Goal: Task Accomplishment & Management: Manage account settings

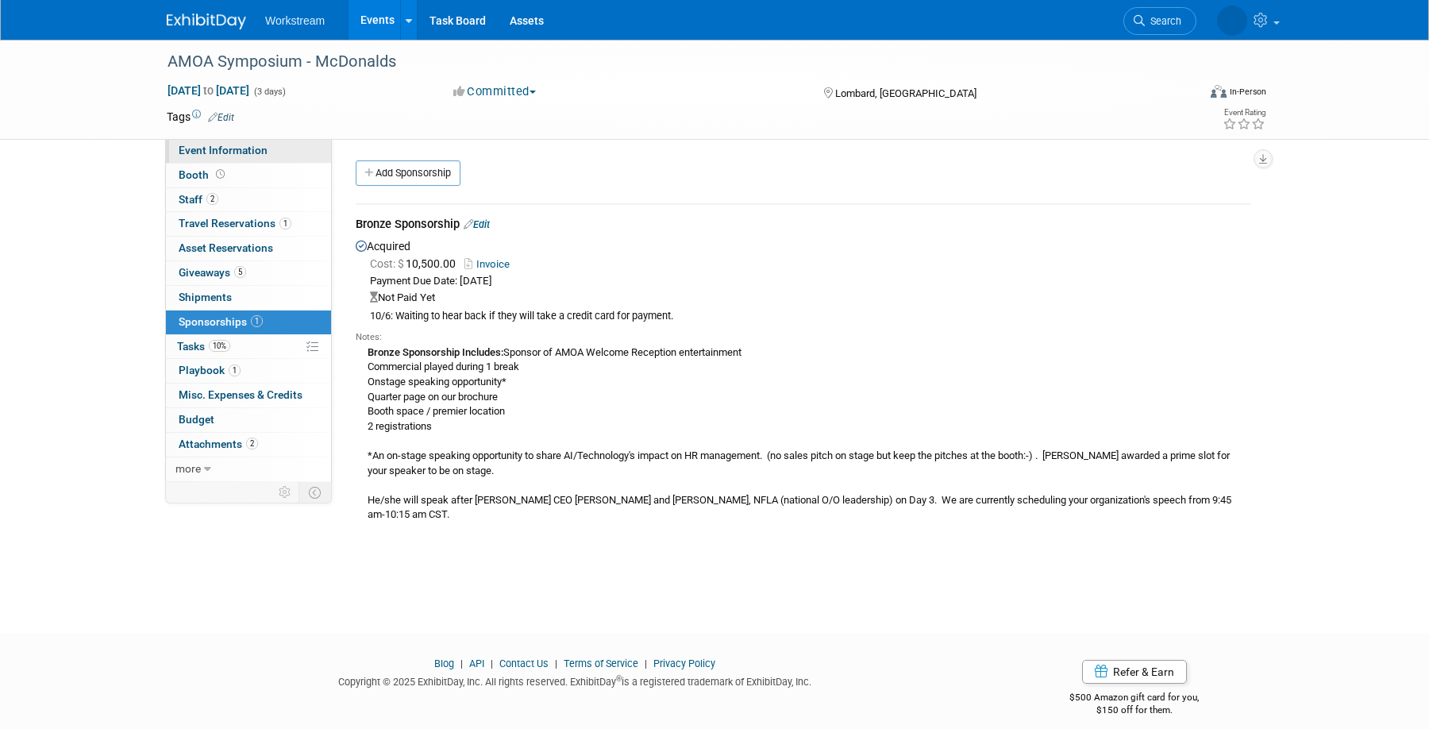
click at [217, 151] on span "Event Information" at bounding box center [223, 150] width 89 height 13
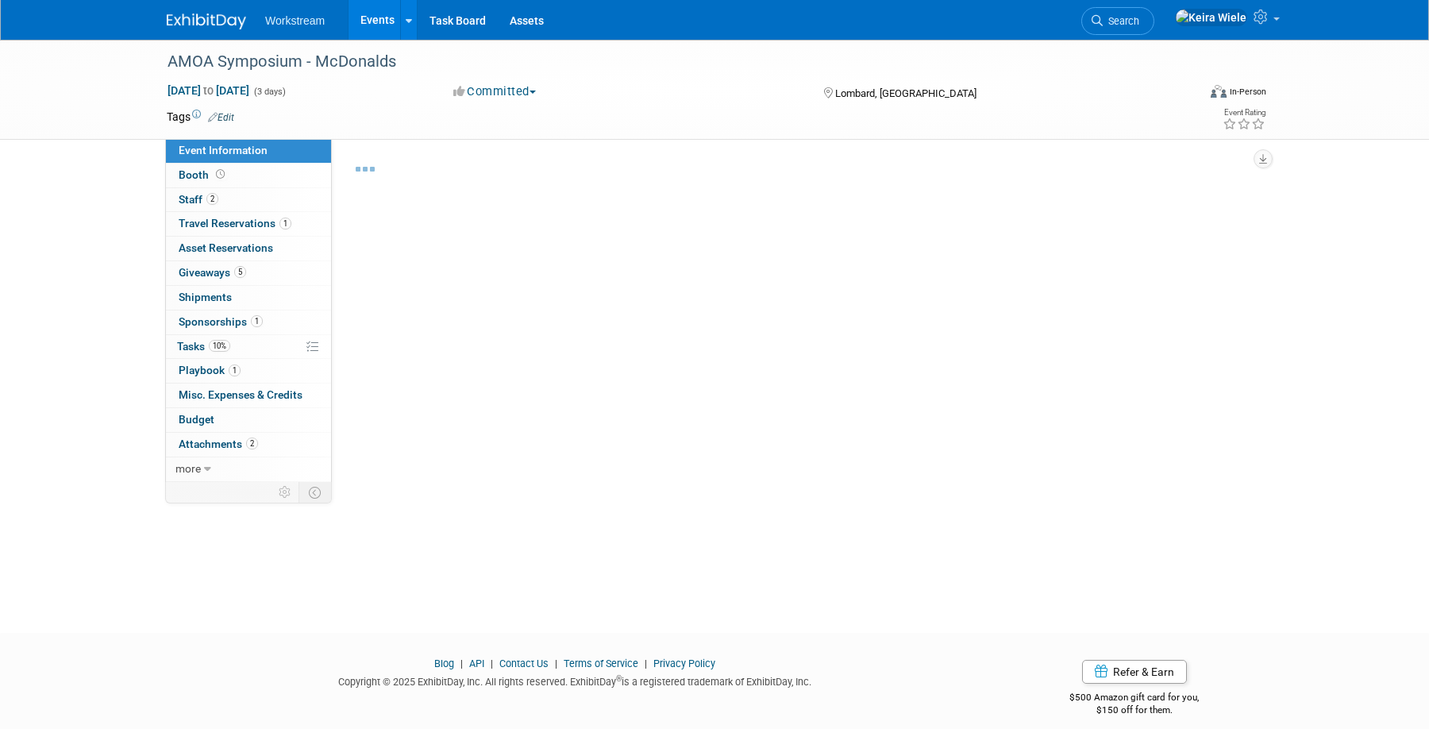
select select "Association"
select select "Restaurant"
select select "No"
select select "[PERSON_NAME]"
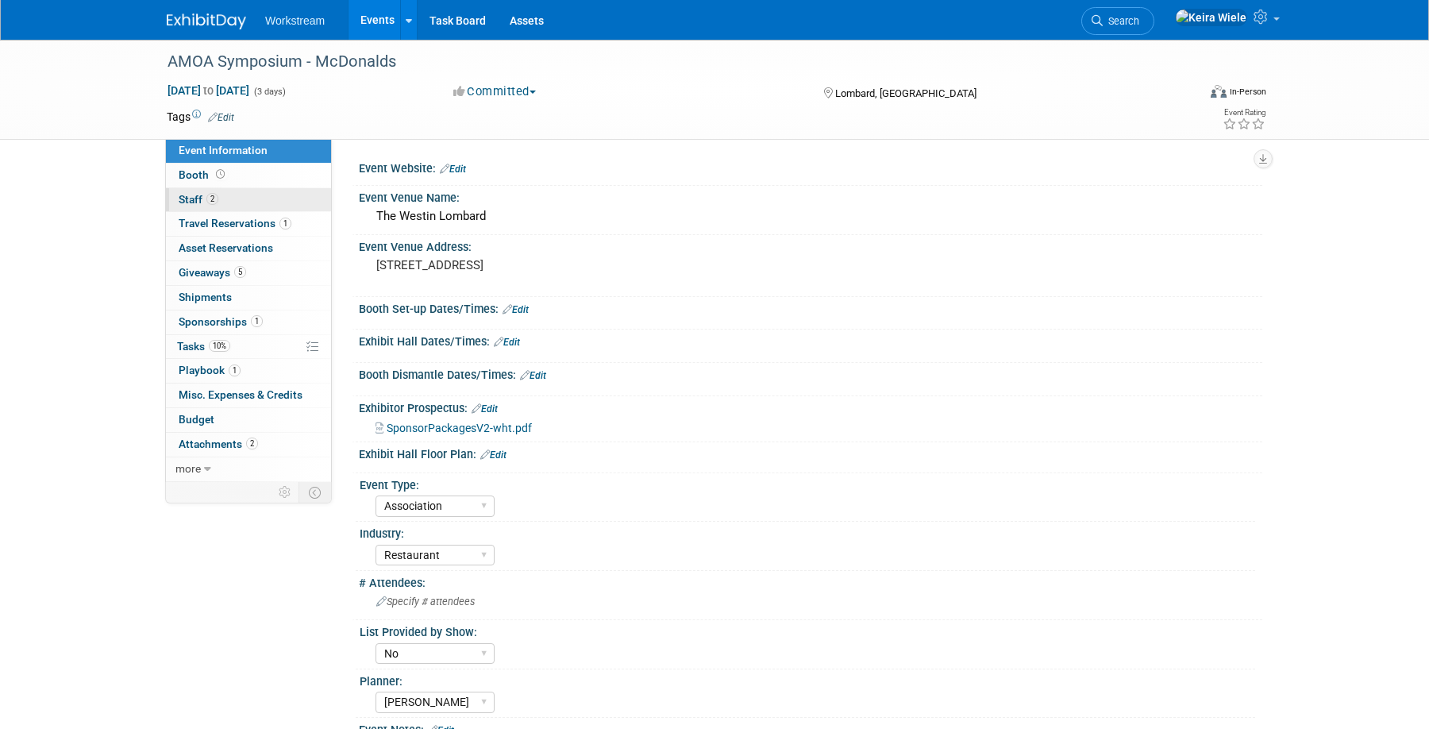
click at [246, 190] on link "2 Staff 2" at bounding box center [248, 200] width 165 height 24
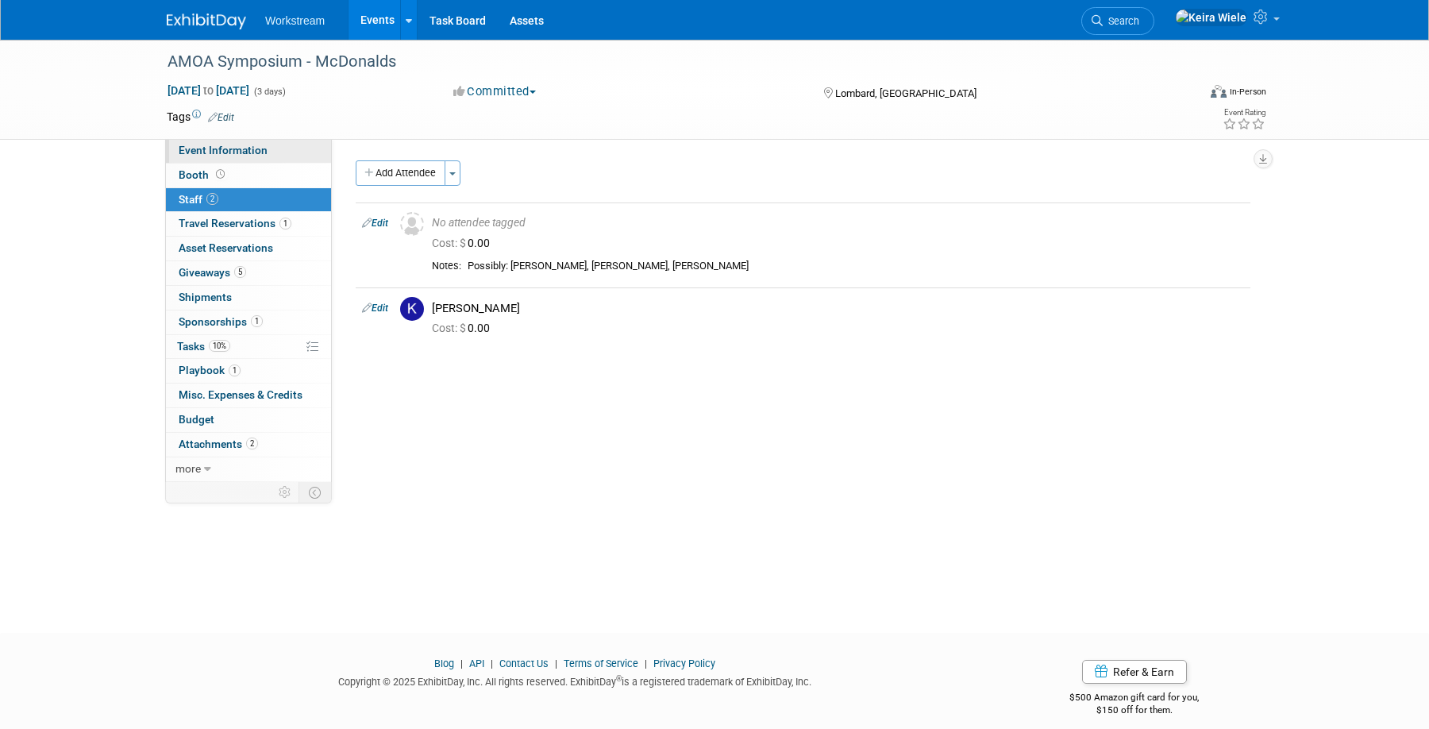
click at [254, 152] on span "Event Information" at bounding box center [223, 150] width 89 height 13
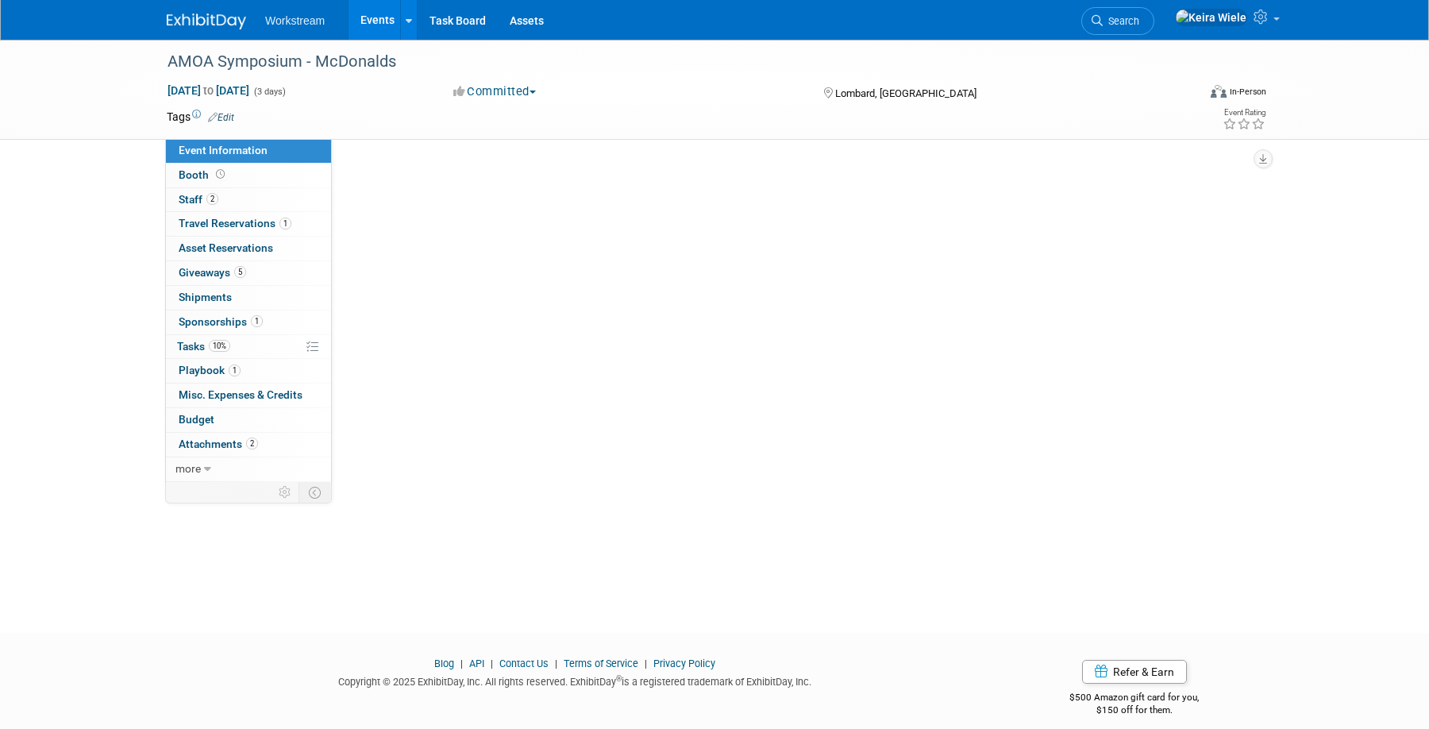
select select "Association"
select select "Restaurant"
select select "No"
select select "[PERSON_NAME]"
